Goal: Information Seeking & Learning: Learn about a topic

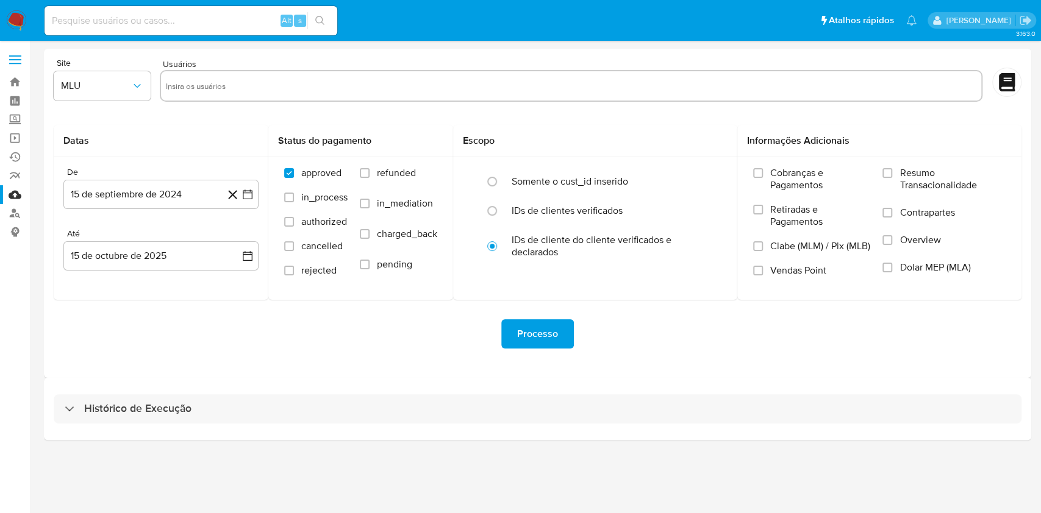
drag, startPoint x: 535, startPoint y: 410, endPoint x: 581, endPoint y: 383, distance: 53.8
click at [535, 384] on div "Histórico de Execução" at bounding box center [538, 408] width 968 height 29
select select "10"
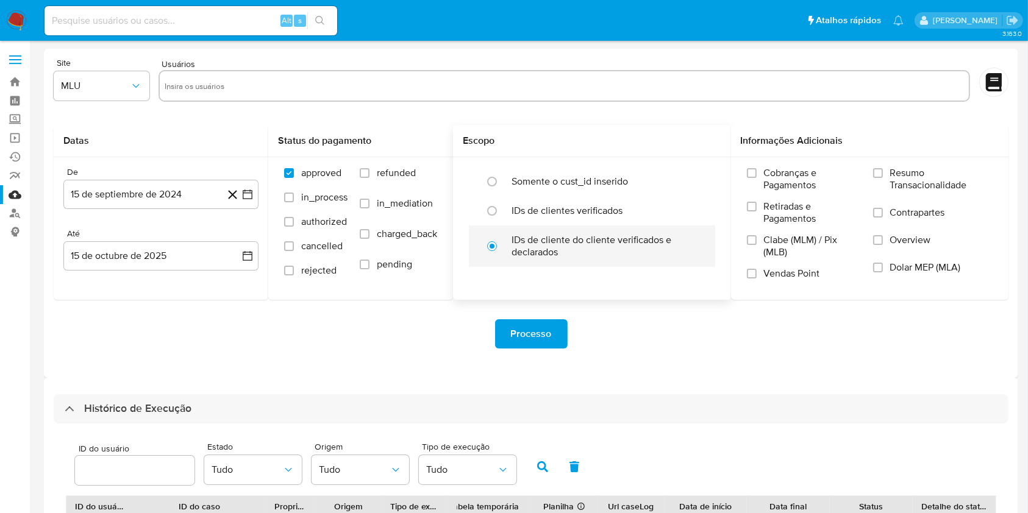
scroll to position [432, 0]
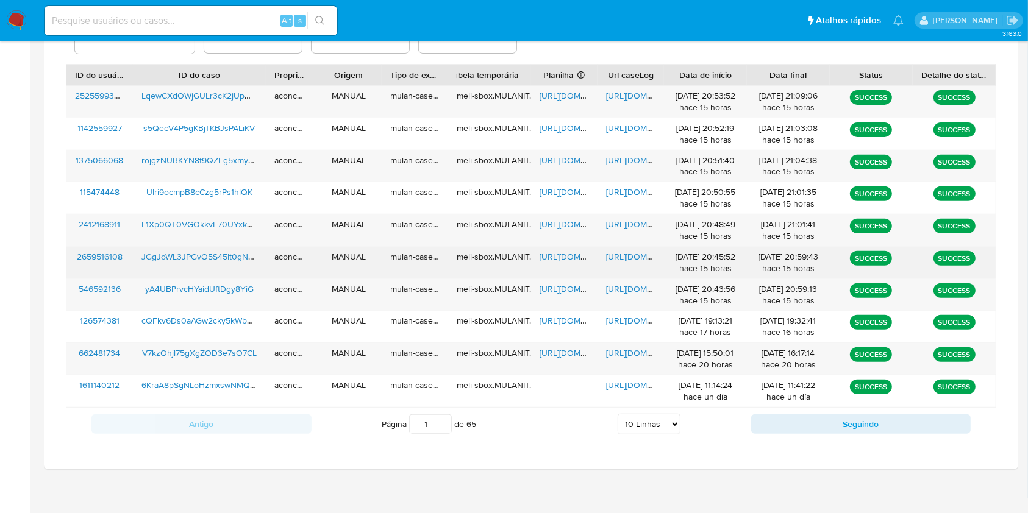
click at [554, 255] on span "https://docs.google.com/spreadsheets/d/1VU5Mjmy4WhQIJmhtLeD4cf9E8p-_GzFWIy3Oho2…" at bounding box center [582, 257] width 84 height 12
click at [615, 259] on span "https://docs.google.com/document/d/1VtHJ9mw2hbAG4vhuY70Qjp1k7-Yc3hBPXCimF2NzzbE…" at bounding box center [648, 257] width 84 height 12
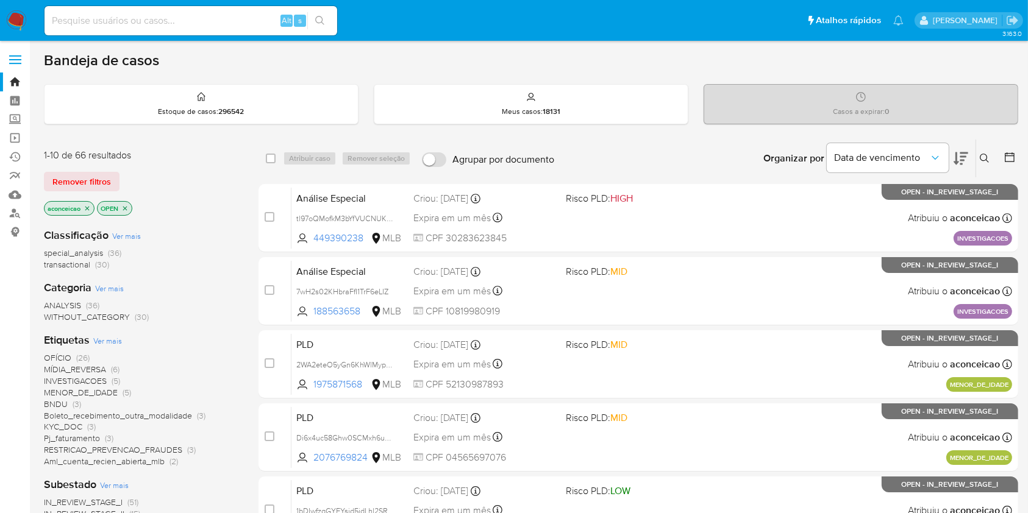
click at [989, 155] on icon at bounding box center [985, 159] width 10 height 10
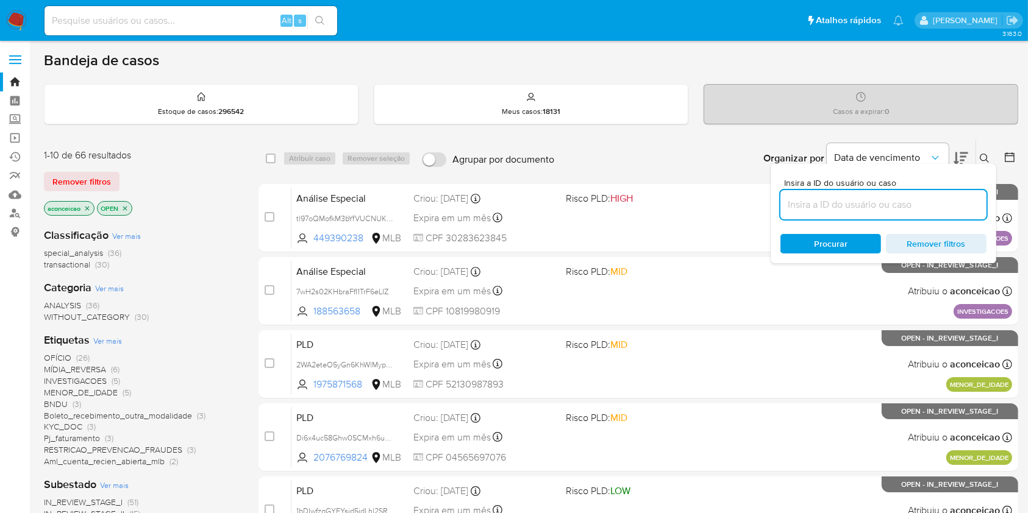
click at [942, 205] on input at bounding box center [883, 205] width 206 height 16
type input "JGgJoWL3JPGvO5S45It0gNRp"
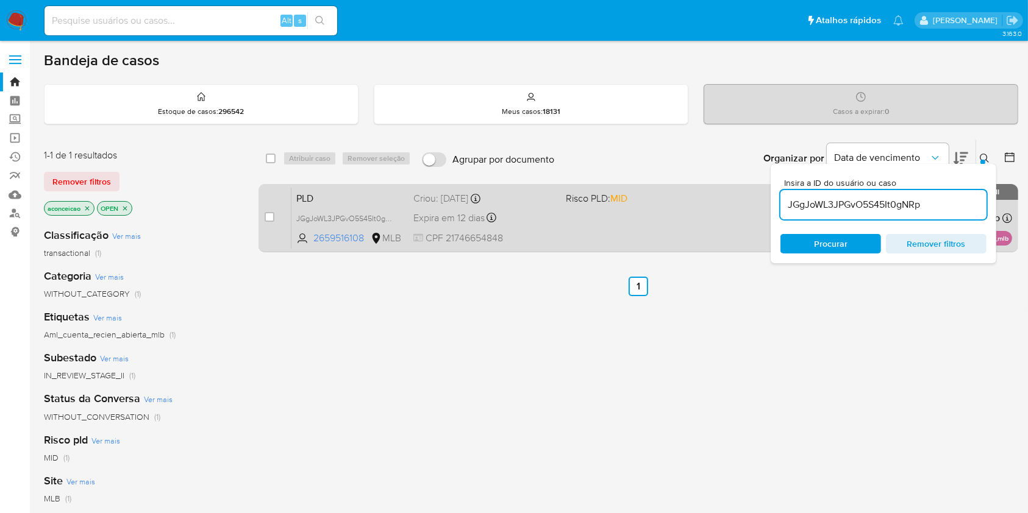
click at [654, 212] on div "PLD JGgJoWL3JPGvO5S45It0gNRp 2659516108 MLB Risco PLD: MID Criou: [DATE] Criou:…" at bounding box center [651, 218] width 721 height 62
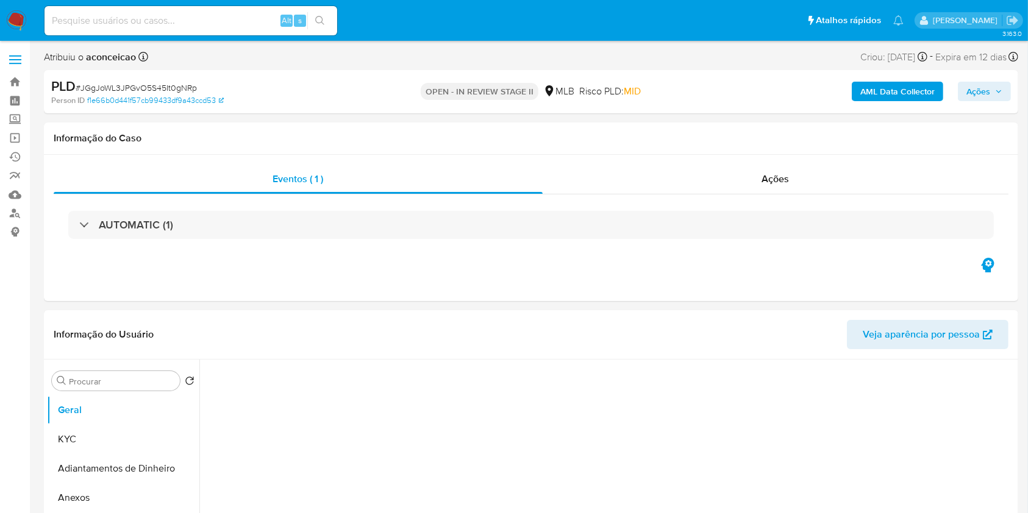
select select "10"
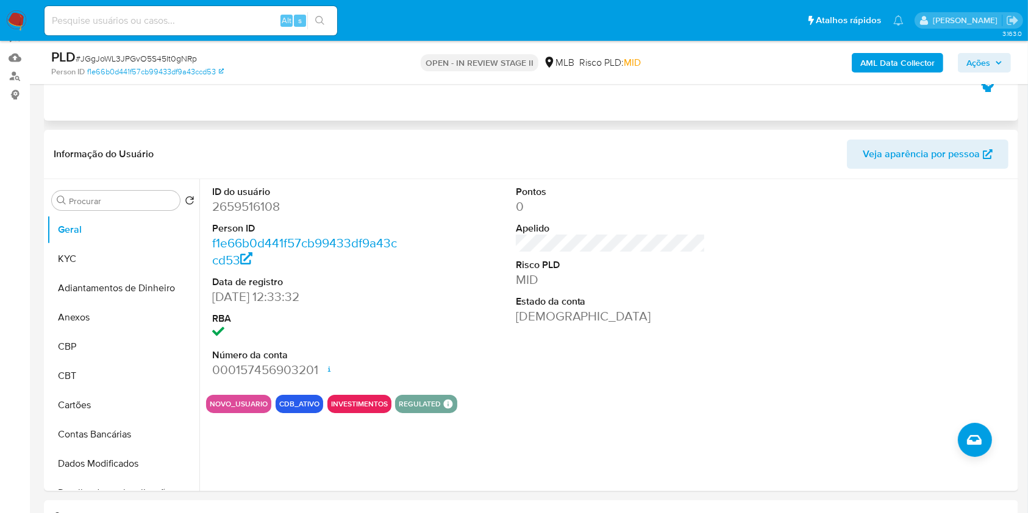
scroll to position [162, 0]
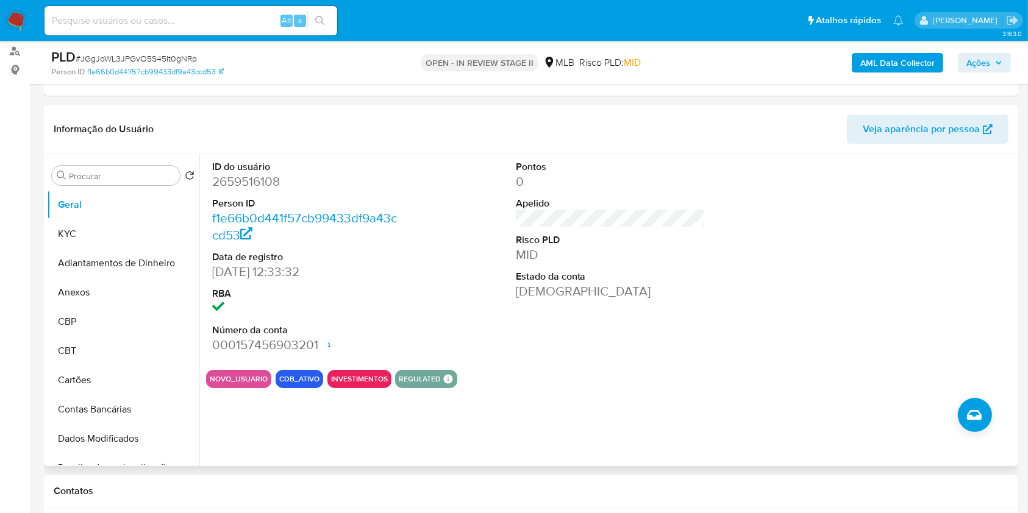
click at [246, 261] on dt "Data de registro" at bounding box center [307, 257] width 190 height 13
click at [133, 237] on button "KYC" at bounding box center [118, 233] width 143 height 29
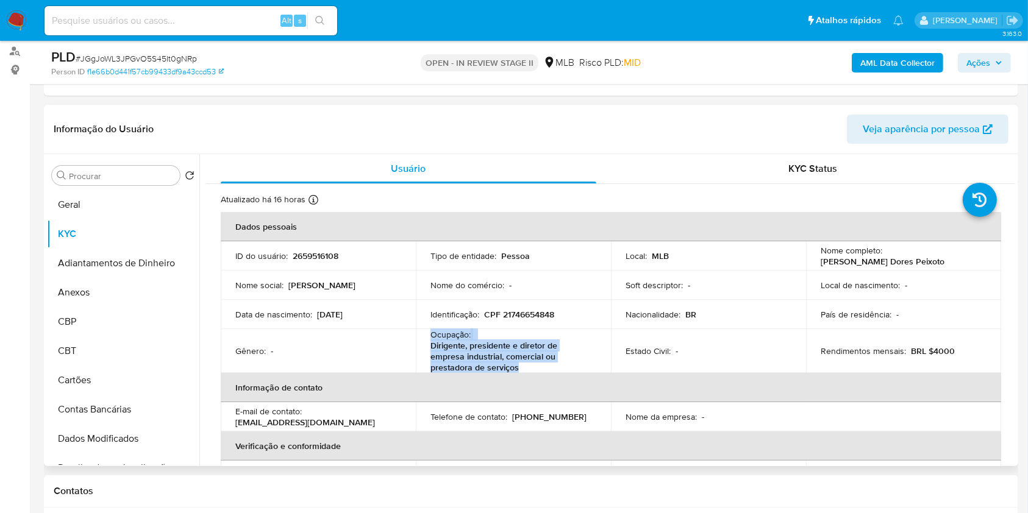
copy div "Ocupação : Dirigente, presidente e diretor de empresa industrial, comercial ou …"
drag, startPoint x: 516, startPoint y: 367, endPoint x: 418, endPoint y: 333, distance: 103.9
click at [418, 333] on td "Ocupação : Dirigente, presidente e diretor de empresa industrial, comercial ou …" at bounding box center [513, 351] width 195 height 44
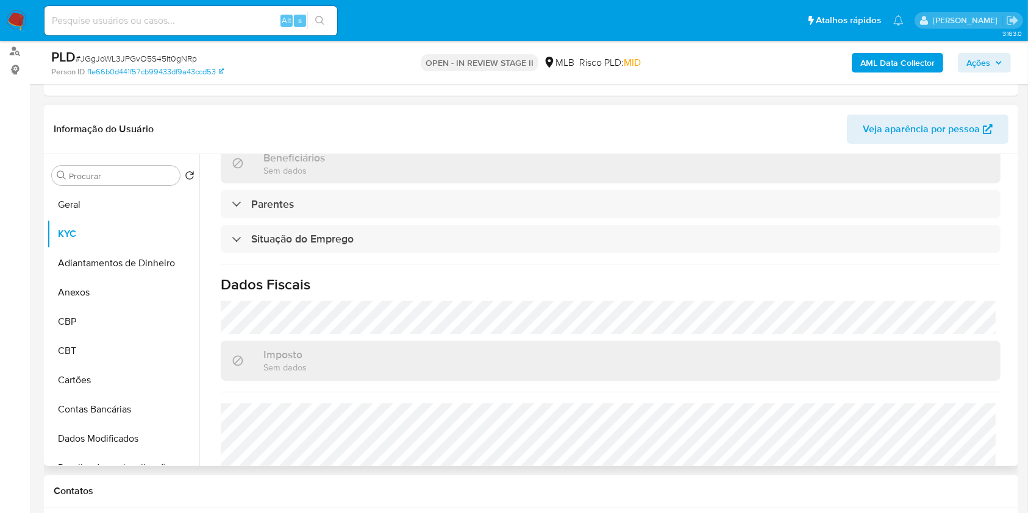
scroll to position [533, 0]
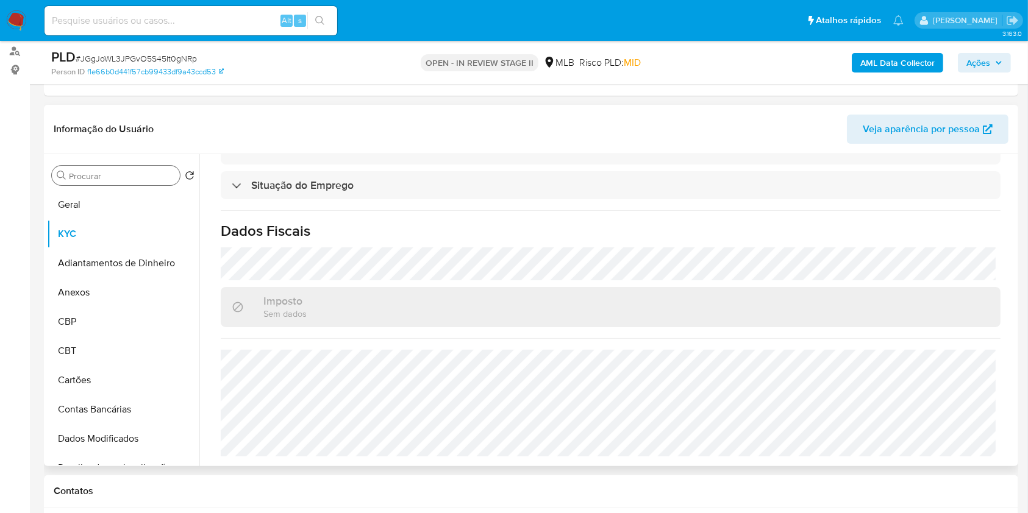
click at [152, 176] on input "Procurar" at bounding box center [122, 176] width 106 height 11
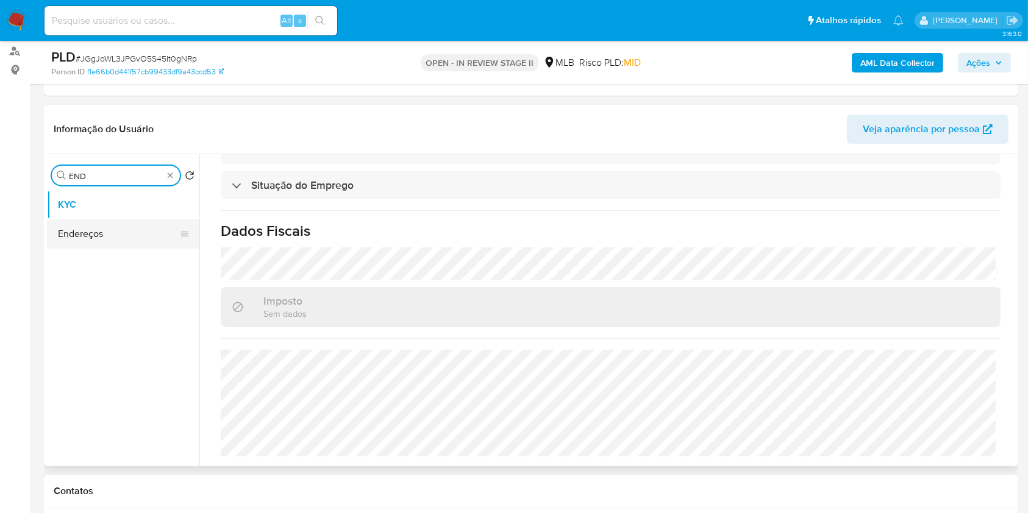
type input "END"
click at [128, 229] on button "Endereços" at bounding box center [118, 233] width 143 height 29
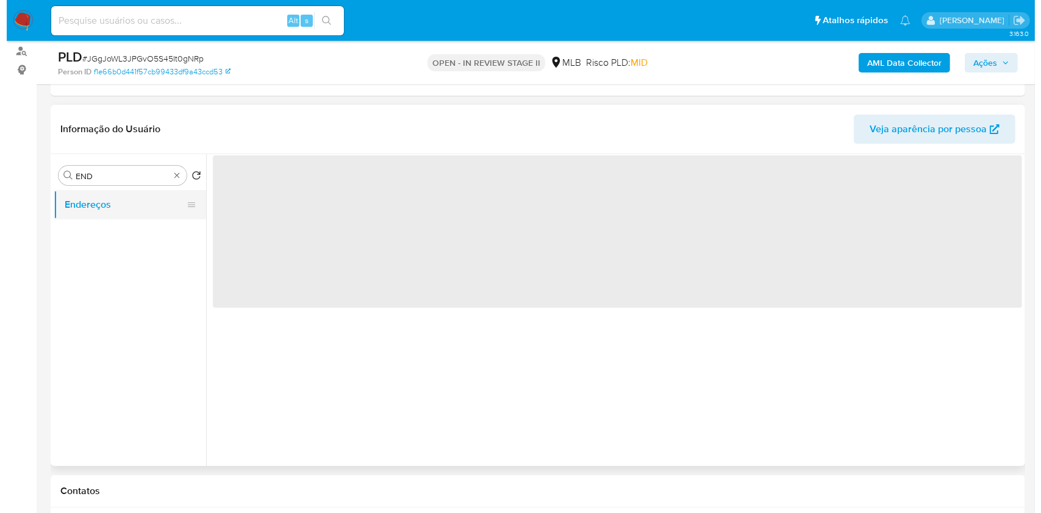
scroll to position [0, 0]
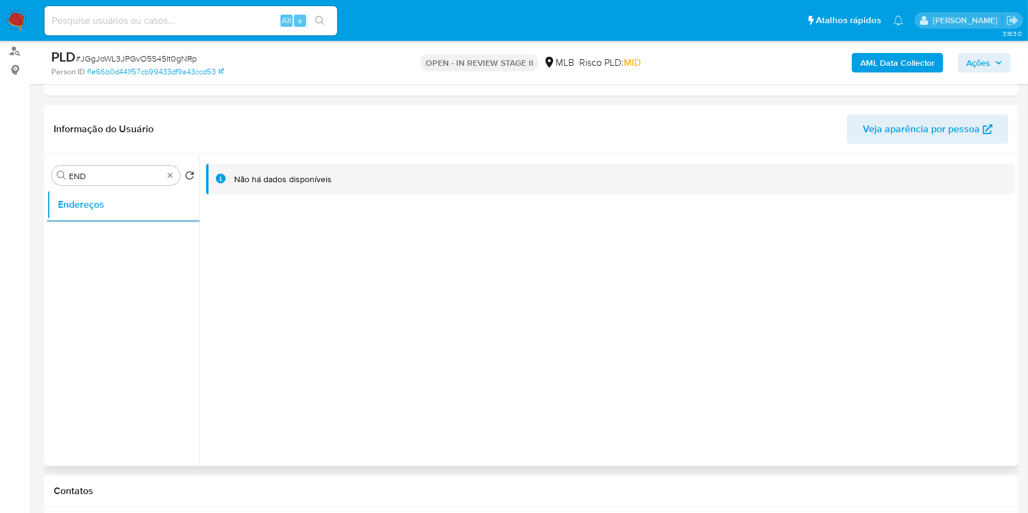
click at [404, 235] on div "Não há dados disponíveis" at bounding box center [607, 310] width 816 height 312
click at [176, 171] on div "Procurar END" at bounding box center [116, 176] width 128 height 20
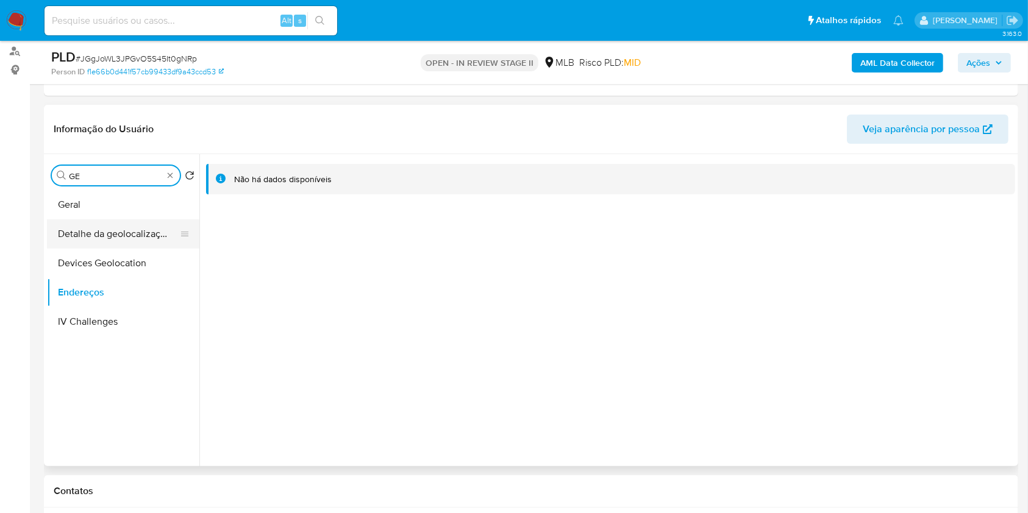
type input "GE"
click at [124, 233] on button "Detalhe da geolocalização" at bounding box center [118, 233] width 143 height 29
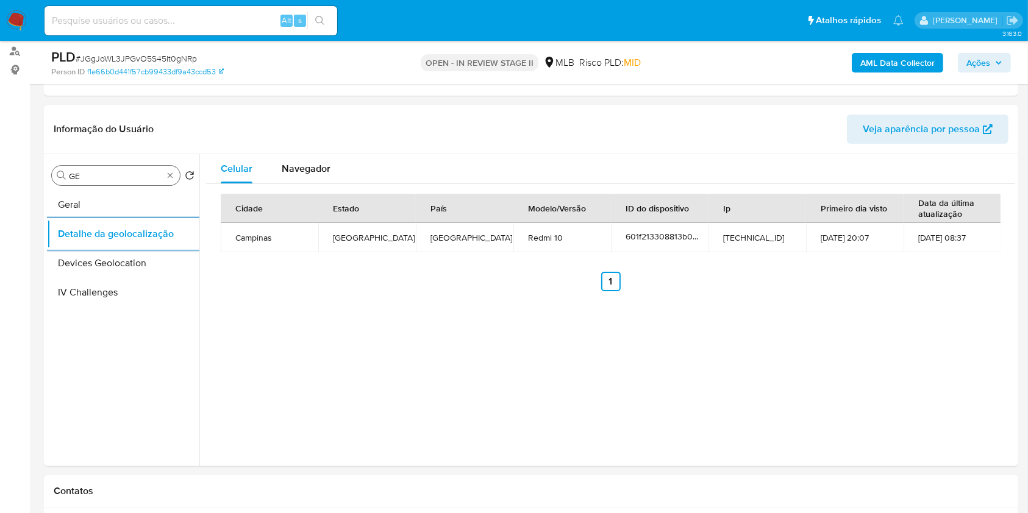
click at [119, 179] on input "GE" at bounding box center [116, 176] width 94 height 11
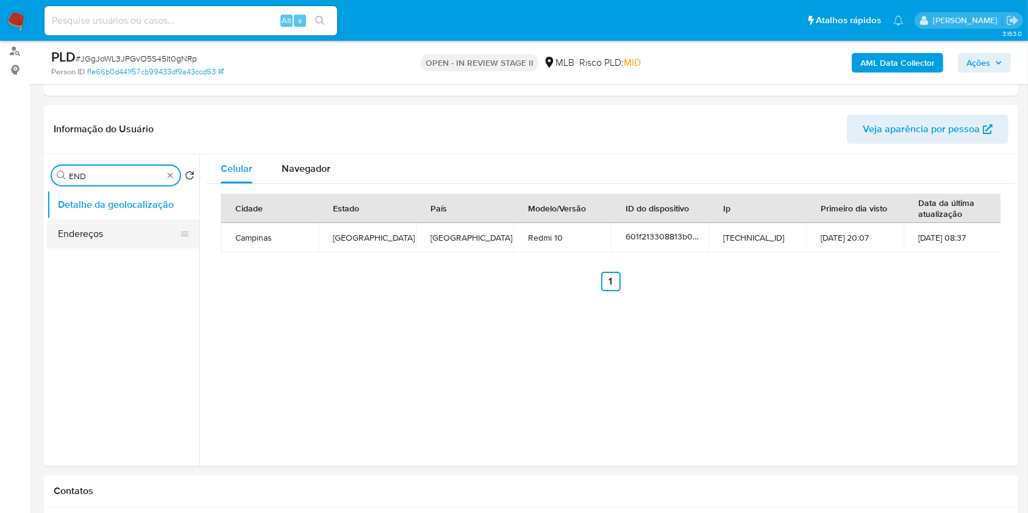
type input "END"
click at [106, 236] on button "Endereços" at bounding box center [118, 233] width 143 height 29
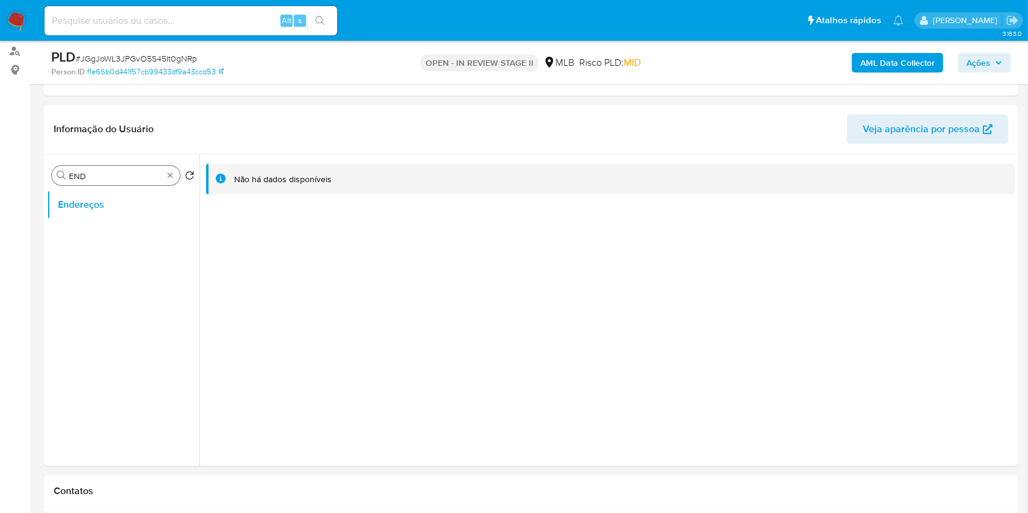
click at [168, 180] on div "Procurar END" at bounding box center [116, 176] width 128 height 20
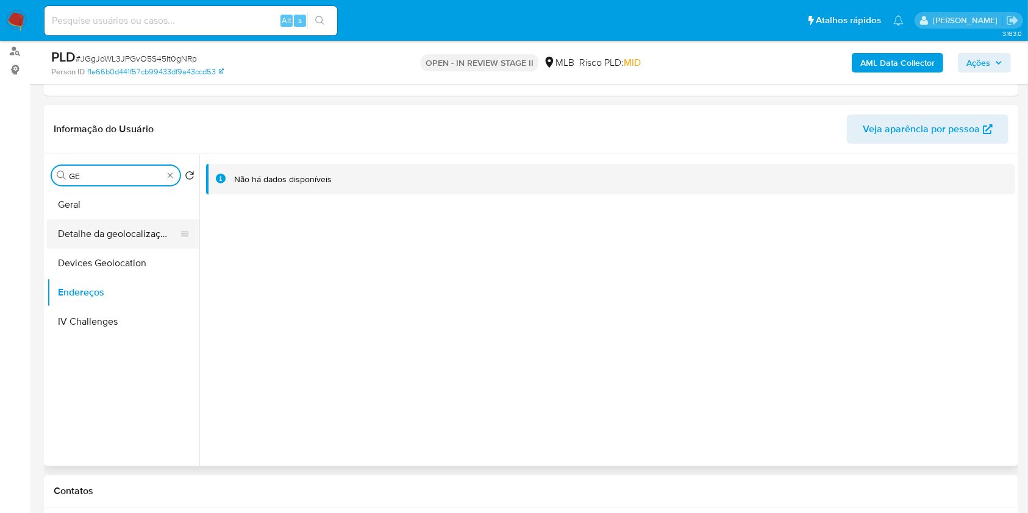
type input "GE"
click at [135, 224] on button "Detalhe da geolocalização" at bounding box center [118, 233] width 143 height 29
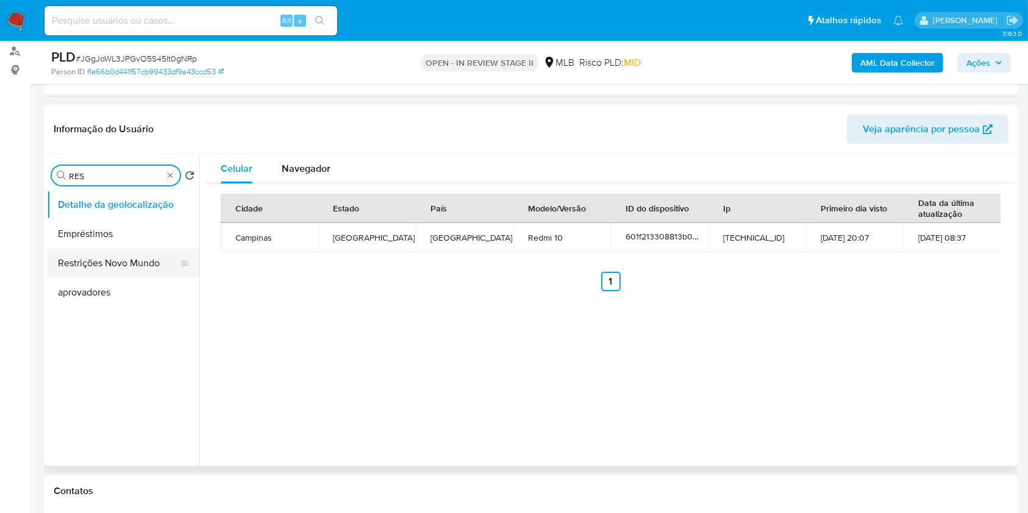
type input "RES"
click at [164, 269] on button "Restrições Novo Mundo" at bounding box center [118, 263] width 143 height 29
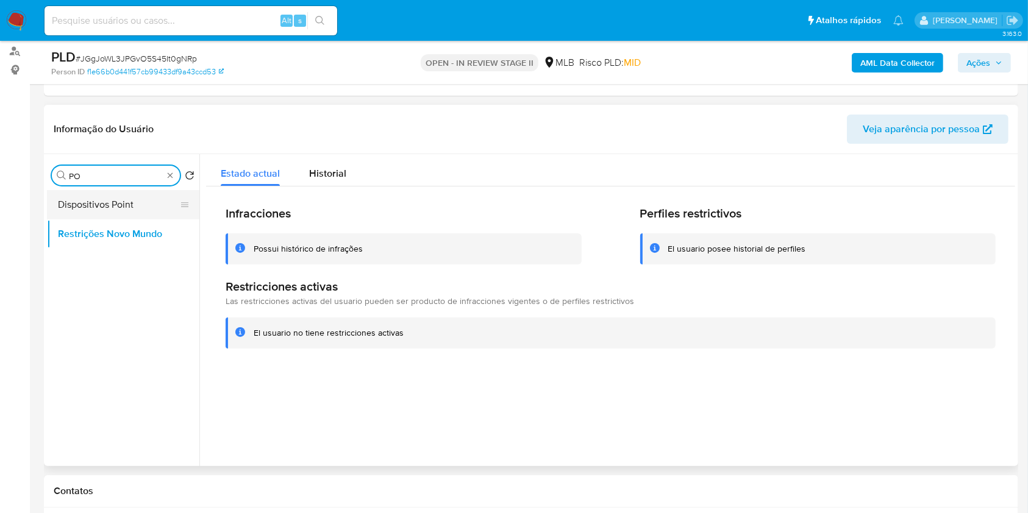
type input "PO"
click at [143, 199] on button "Dispositivos Point" at bounding box center [118, 204] width 143 height 29
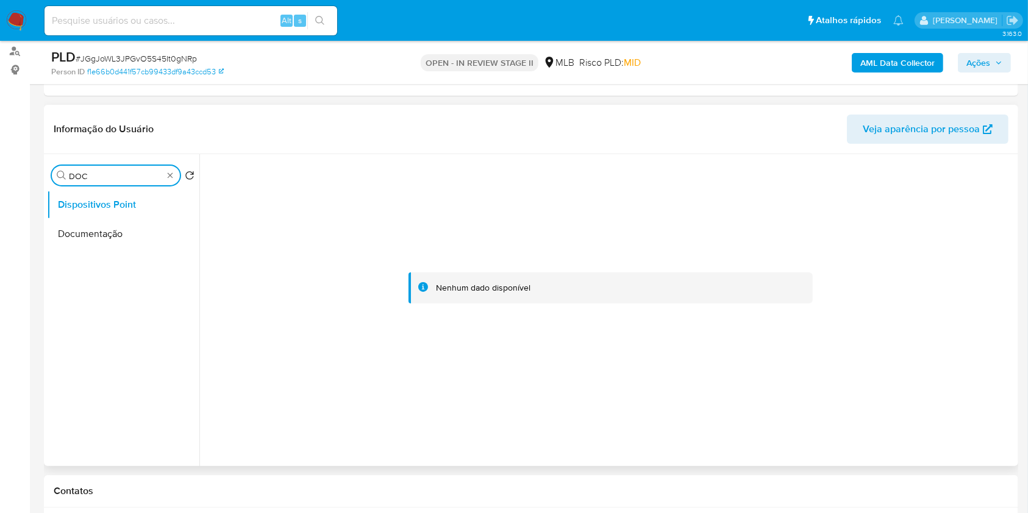
type input "DOC"
click at [117, 260] on ul "Dispositivos Point Documentação" at bounding box center [123, 327] width 152 height 275
click at [123, 234] on button "Documentação" at bounding box center [118, 233] width 143 height 29
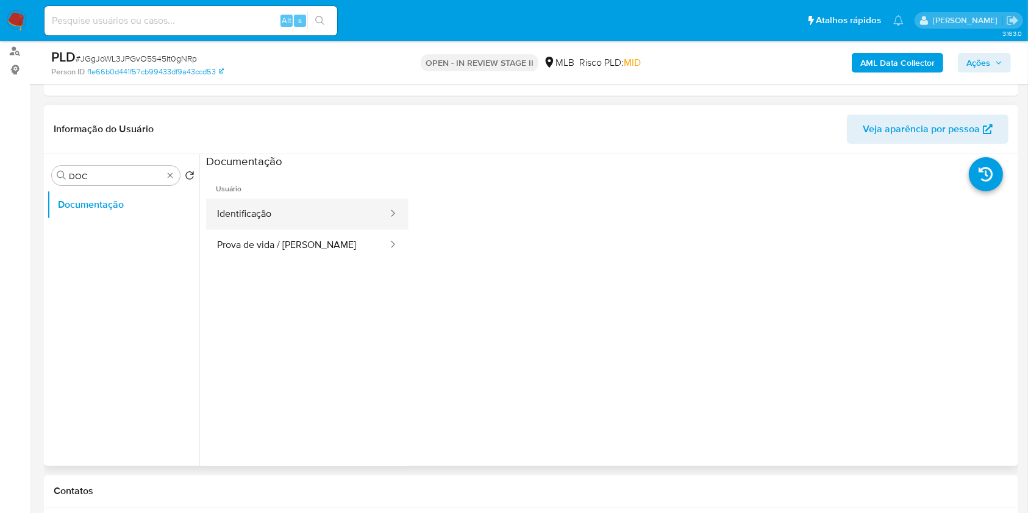
click at [298, 207] on button "Identificação" at bounding box center [297, 214] width 183 height 31
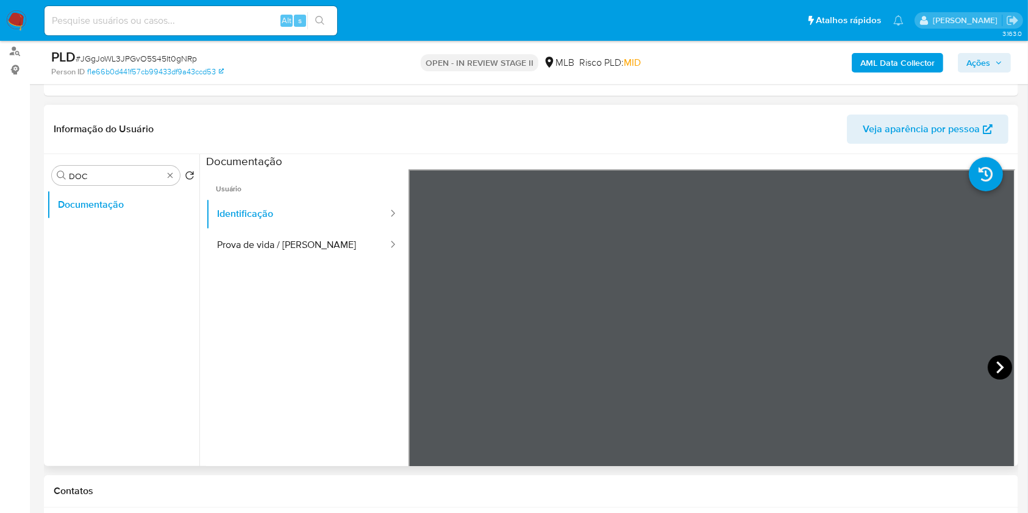
click at [996, 370] on icon at bounding box center [999, 368] width 7 height 12
click at [707, 134] on div "Informação do Usuário Veja aparência por pessoa Procurar DOC Retornar ao pedido…" at bounding box center [531, 286] width 974 height 362
click at [326, 256] on button "Prova de vida / Selfie" at bounding box center [297, 245] width 183 height 31
click at [908, 67] on b "AML Data Collector" at bounding box center [897, 63] width 74 height 20
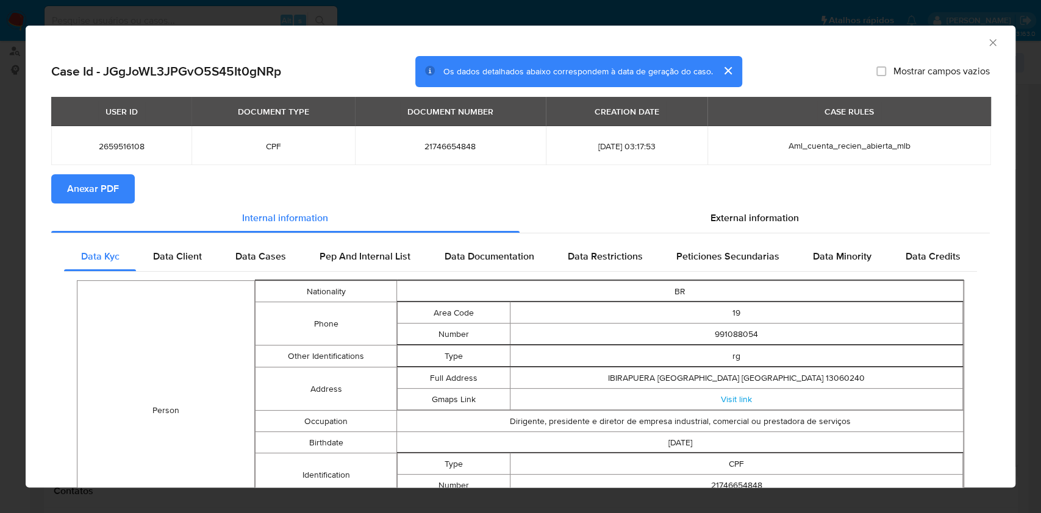
click at [122, 178] on button "Anexar PDF" at bounding box center [93, 188] width 84 height 29
